Goal: Participate in discussion: Participate in discussion

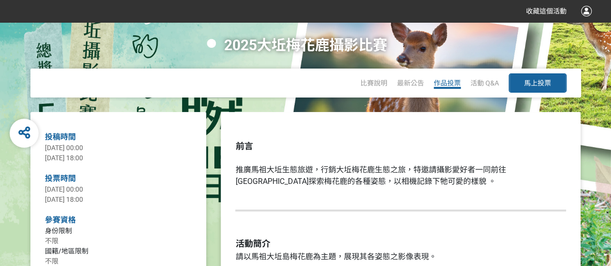
click at [445, 84] on span "作品投票" at bounding box center [447, 83] width 27 height 8
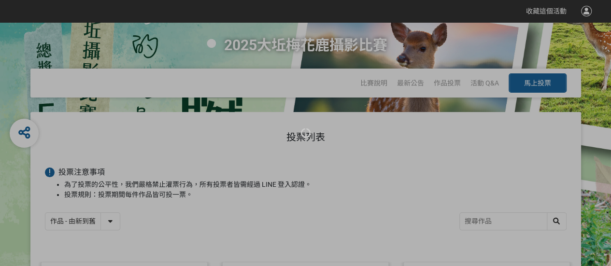
scroll to position [97, 0]
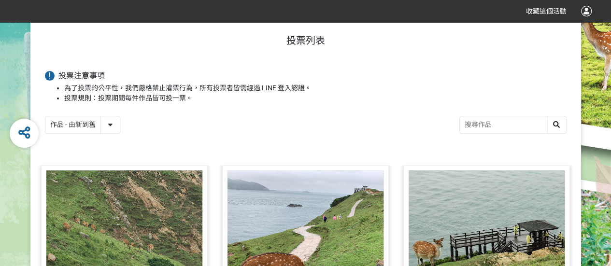
click at [104, 122] on select "作品 - 由新到舊 作品 - 由舊到新 票數 - 由多到少 票數 - 由少到多" at bounding box center [82, 124] width 74 height 17
select select "vote"
click at [45, 116] on select "作品 - 由新到舊 作品 - 由舊到新 票數 - 由多到少 票數 - 由少到多" at bounding box center [82, 124] width 74 height 17
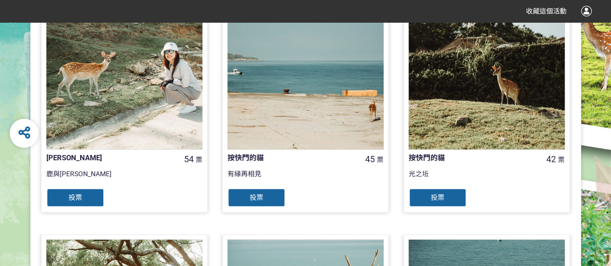
scroll to position [773, 0]
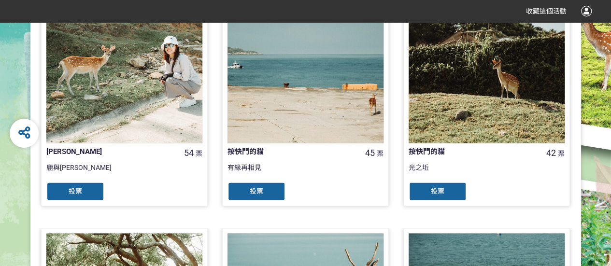
click at [197, 154] on span "票" at bounding box center [199, 153] width 7 height 8
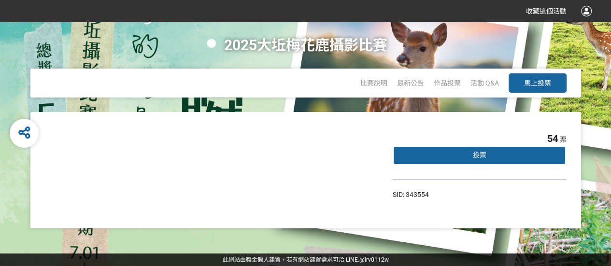
select select "vote"
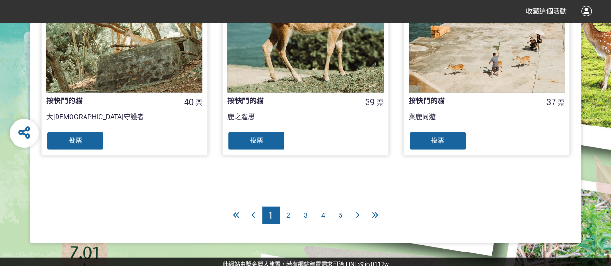
scroll to position [1073, 0]
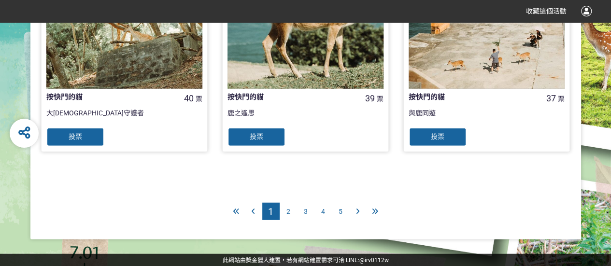
click at [292, 210] on div "2" at bounding box center [288, 211] width 17 height 17
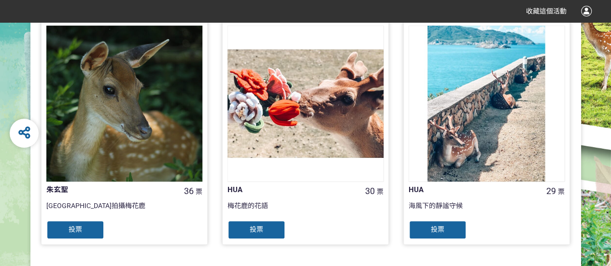
scroll to position [483, 0]
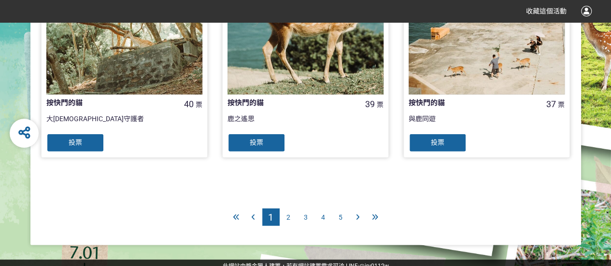
scroll to position [1073, 0]
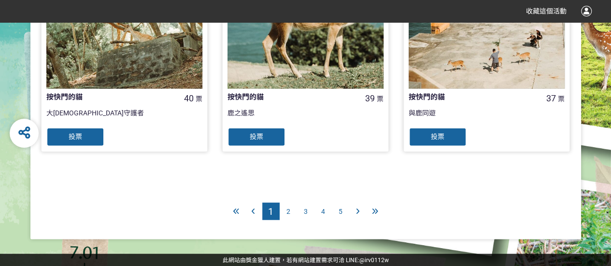
click at [288, 208] on span "2" at bounding box center [288, 212] width 4 height 8
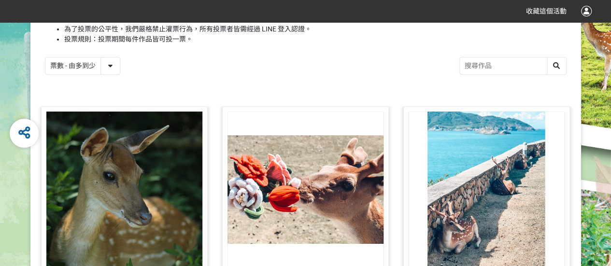
scroll to position [241, 0]
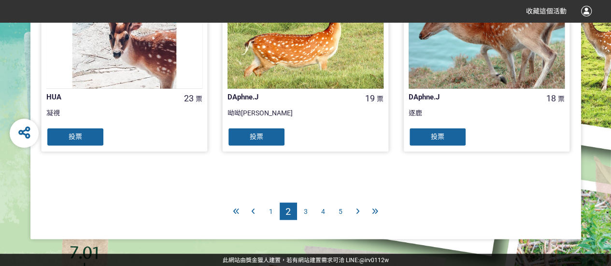
click at [307, 206] on div "3" at bounding box center [305, 211] width 17 height 17
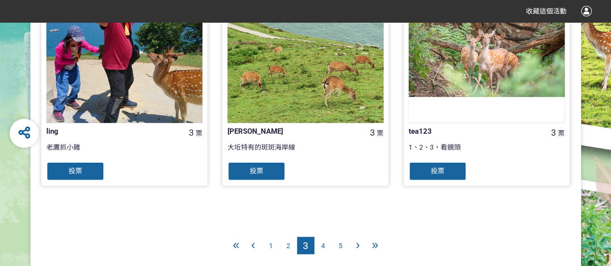
scroll to position [1073, 0]
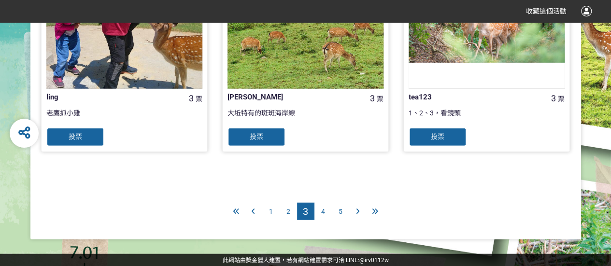
click at [268, 212] on div "1" at bounding box center [270, 211] width 17 height 17
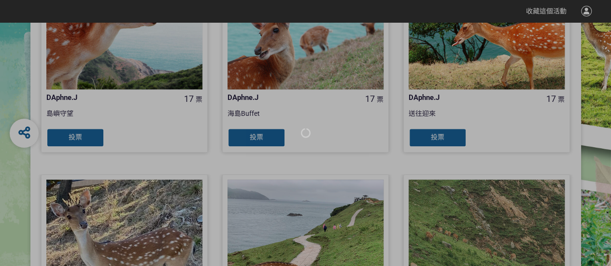
scroll to position [338, 0]
